Goal: Information Seeking & Learning: Learn about a topic

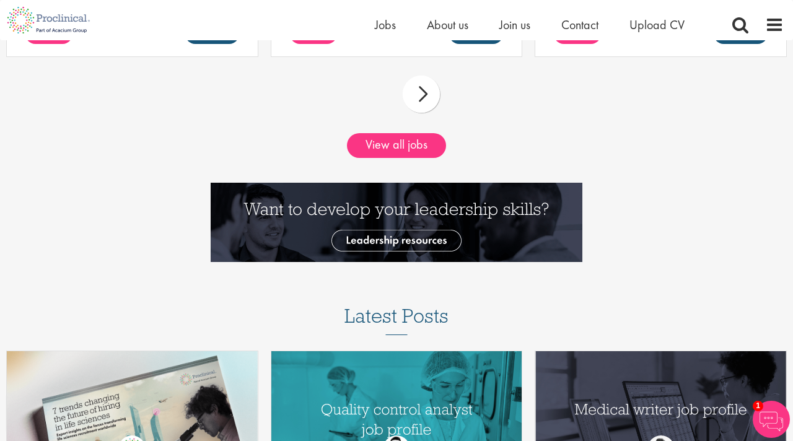
scroll to position [1302, 0]
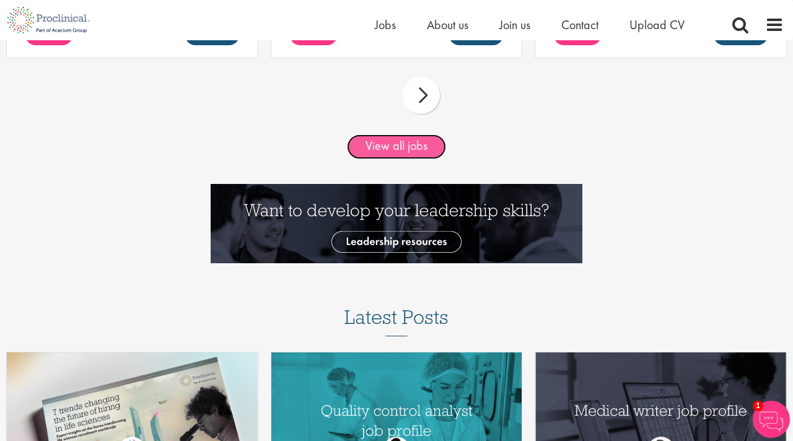
click at [413, 142] on link "View all jobs" at bounding box center [396, 146] width 99 height 25
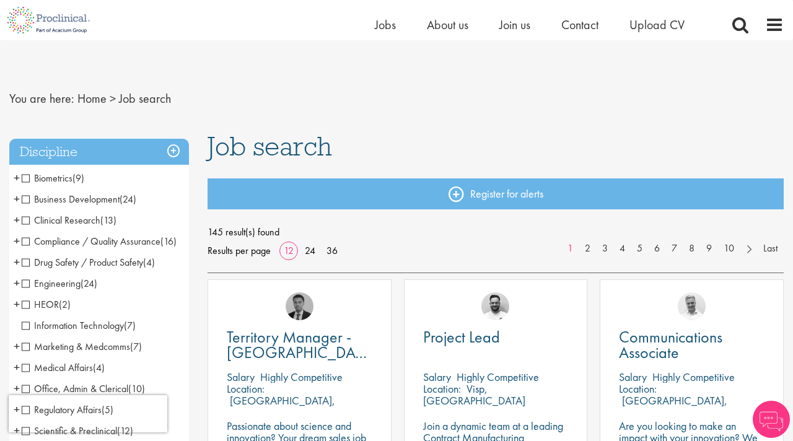
scroll to position [185, 0]
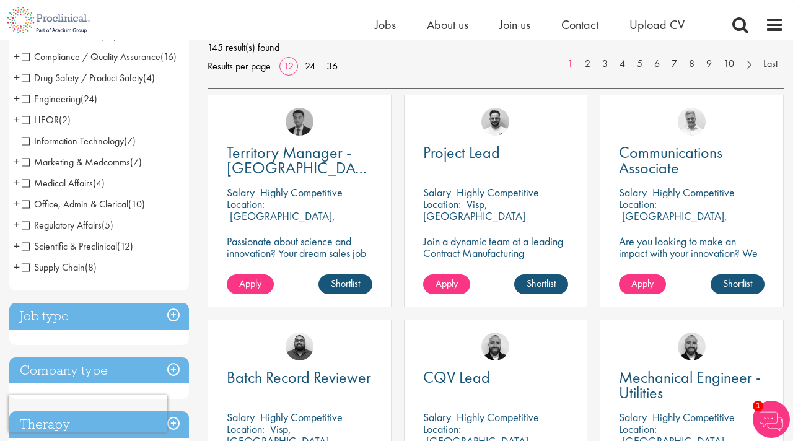
click at [28, 253] on span "Scientific & Preclinical" at bounding box center [69, 246] width 95 height 13
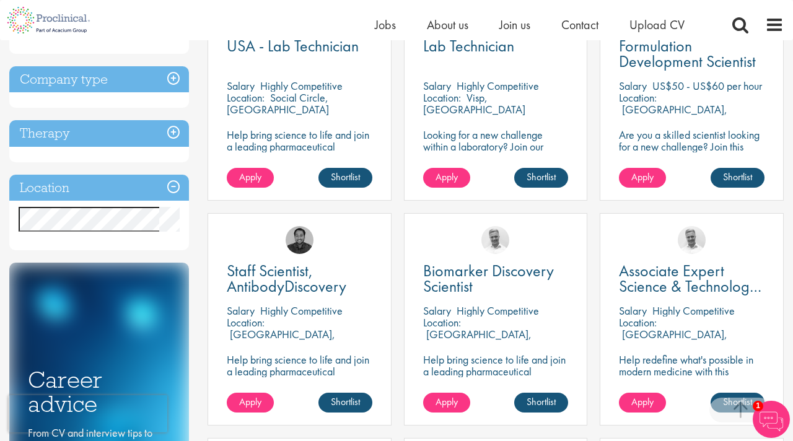
scroll to position [289, 0]
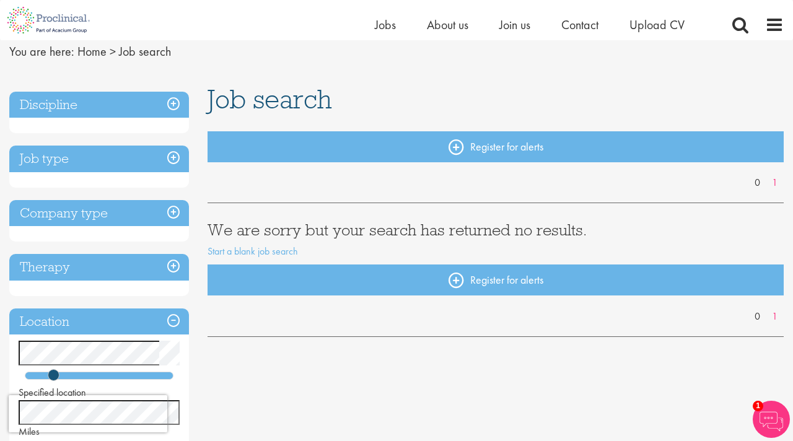
scroll to position [56, 0]
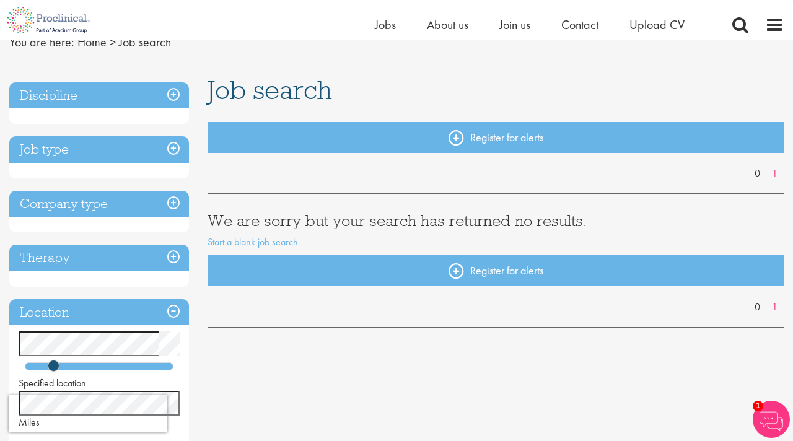
click at [108, 149] on h3 "Job type" at bounding box center [99, 149] width 180 height 27
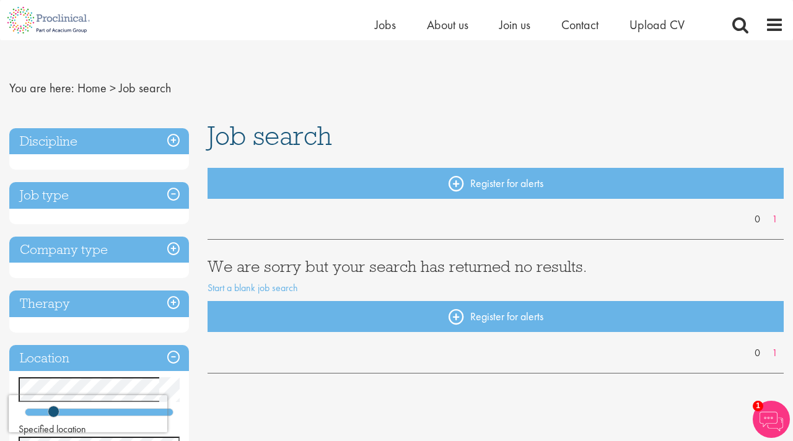
scroll to position [0, 0]
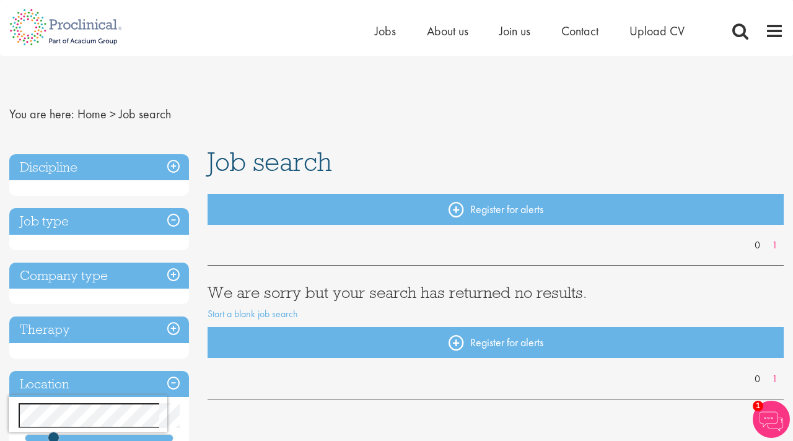
click at [96, 220] on h3 "Job type" at bounding box center [99, 221] width 180 height 27
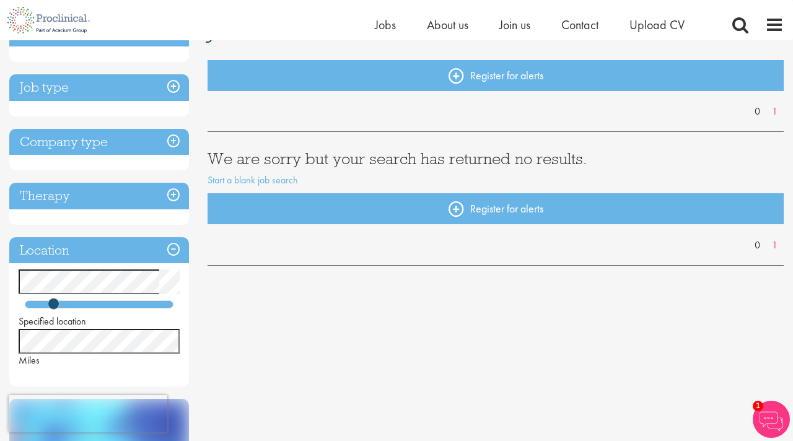
scroll to position [124, 0]
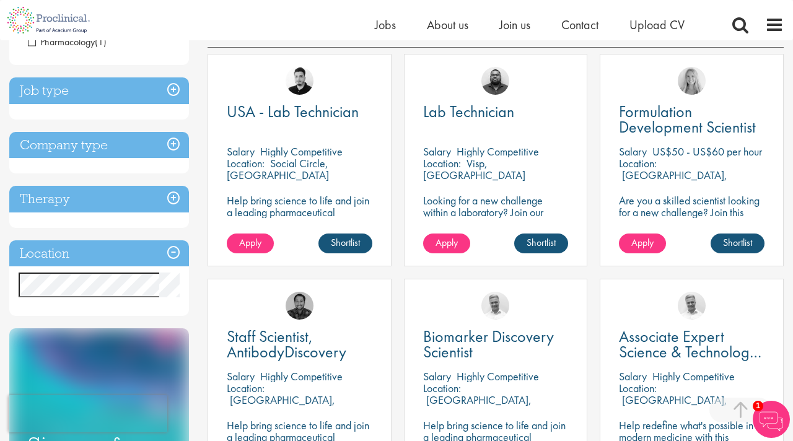
scroll to position [228, 0]
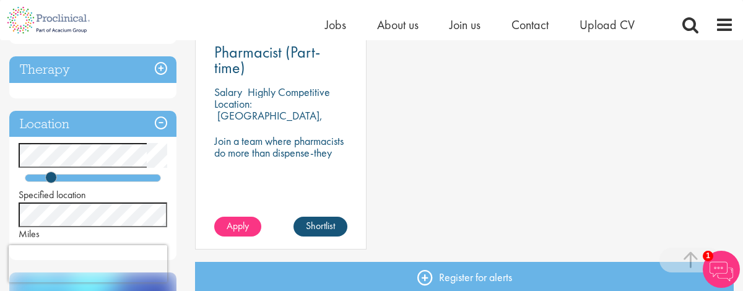
scroll to position [279, 0]
